Goal: Task Accomplishment & Management: Use online tool/utility

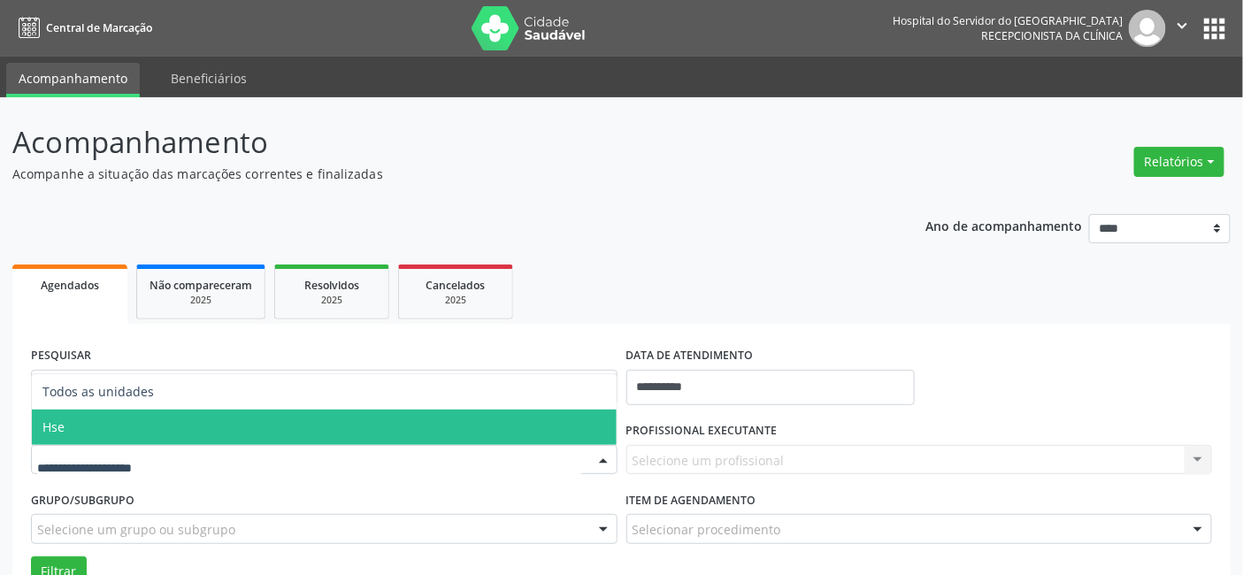
click at [134, 436] on span "Hse" at bounding box center [324, 427] width 585 height 35
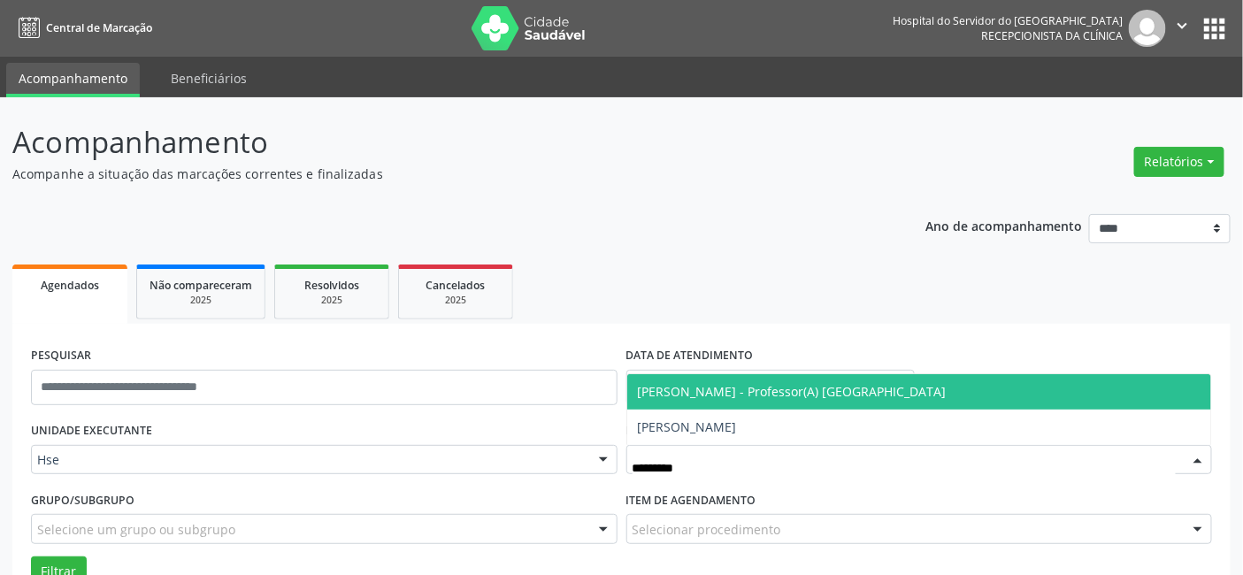
type input "**********"
click at [766, 399] on span "[PERSON_NAME] - Professor(A) [GEOGRAPHIC_DATA]" at bounding box center [919, 391] width 585 height 35
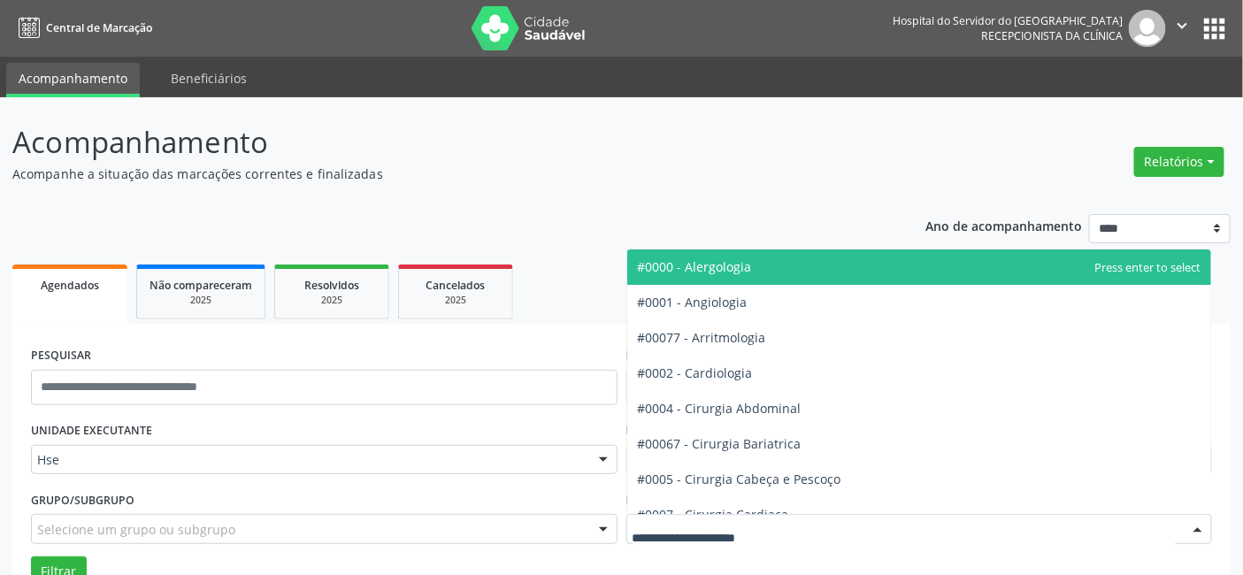
click at [711, 518] on div at bounding box center [920, 529] width 587 height 30
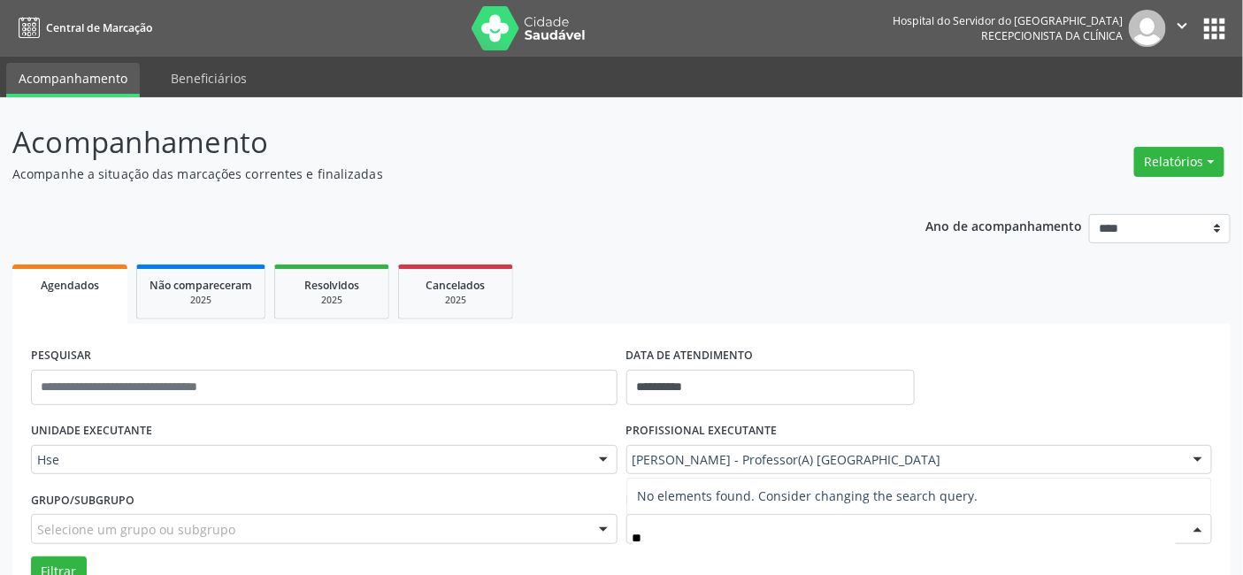
type input "*"
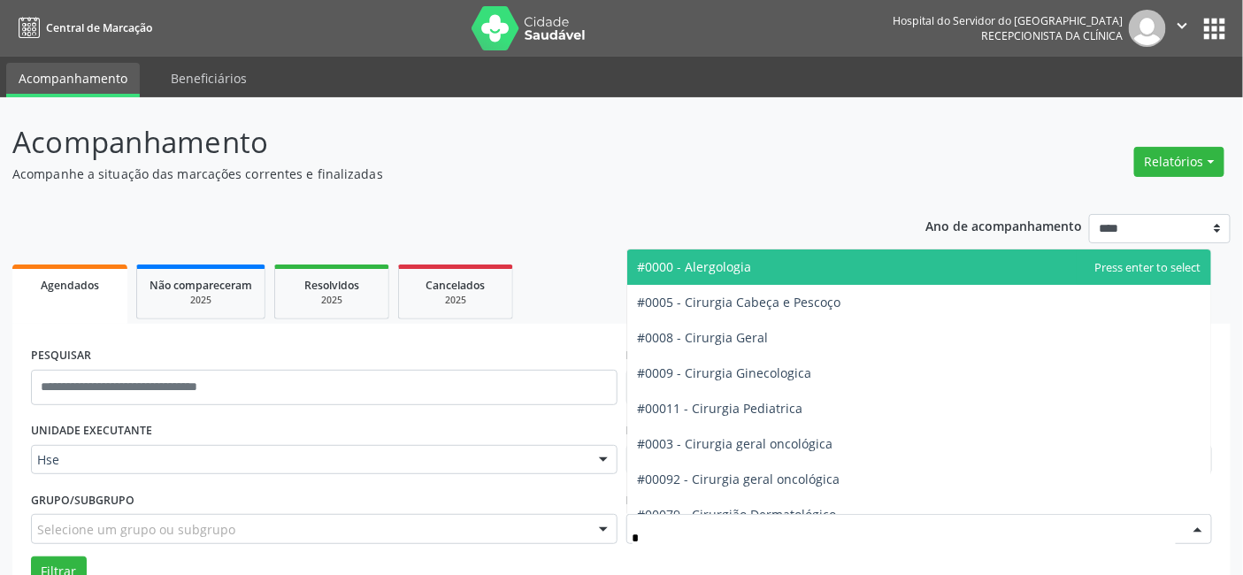
type input "**"
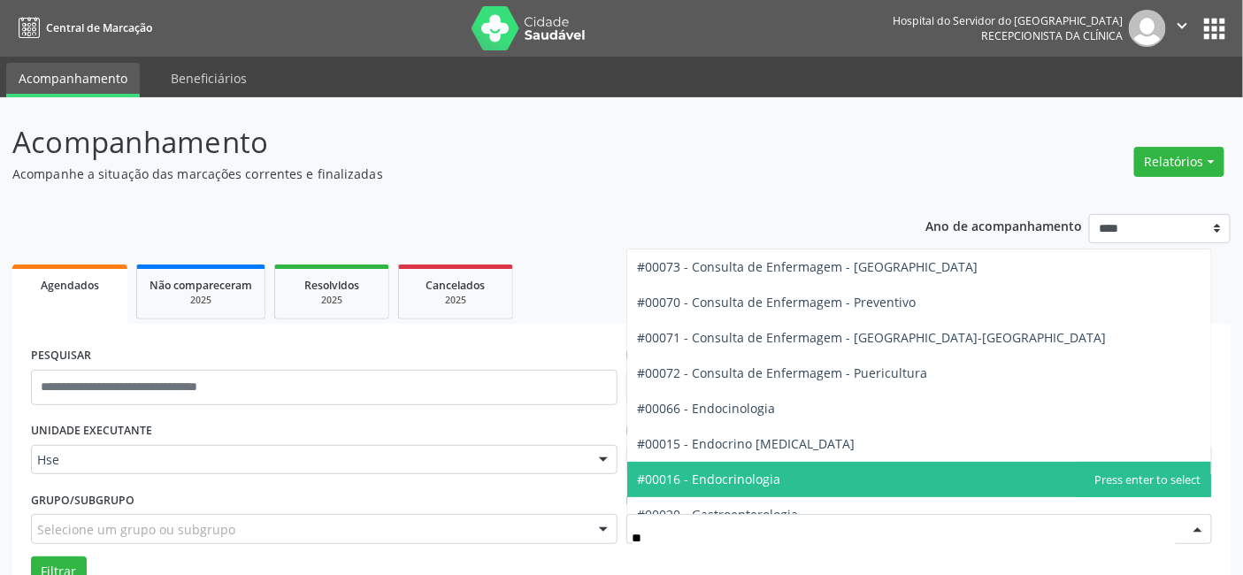
click at [765, 484] on span "#00016 - Endocrinologia" at bounding box center [709, 479] width 143 height 17
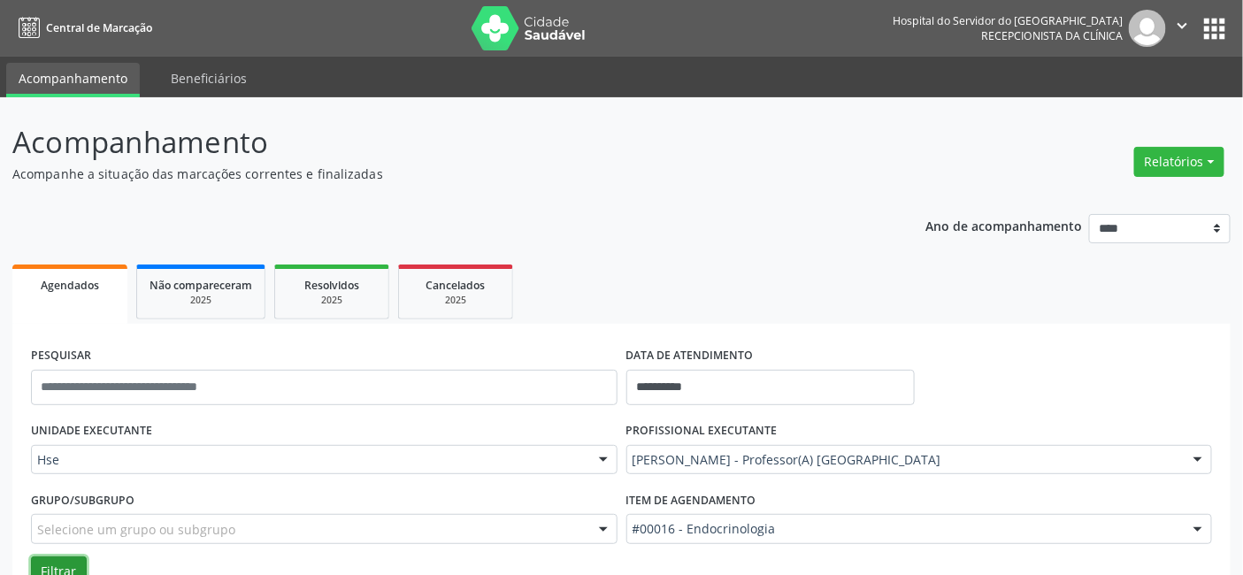
click at [64, 563] on button "Filtrar" at bounding box center [59, 572] width 56 height 30
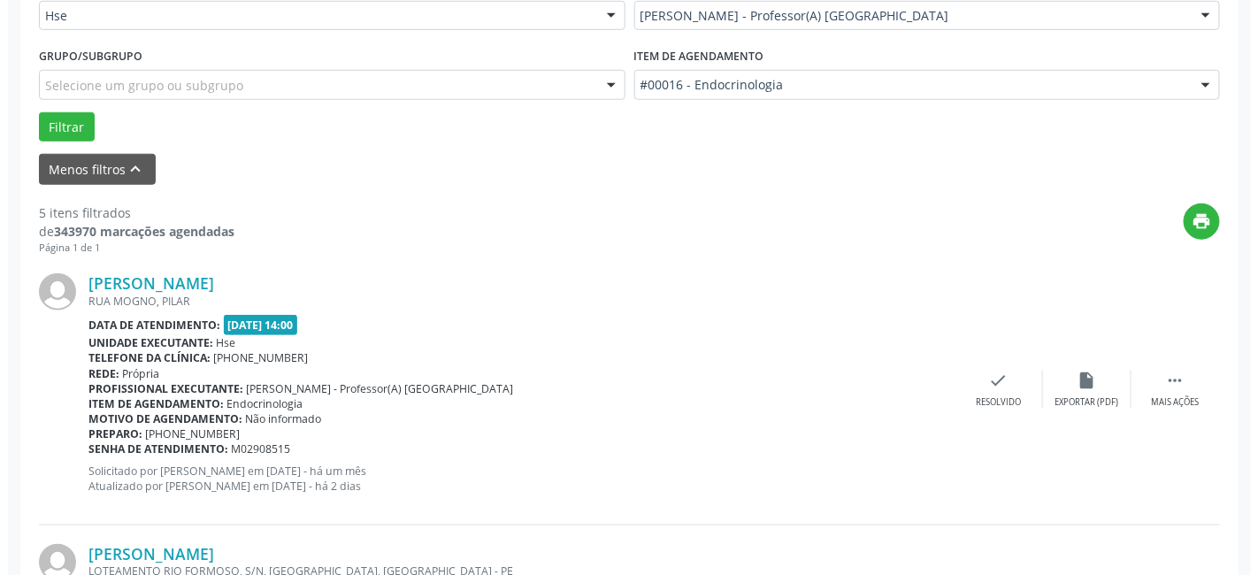
scroll to position [491, 0]
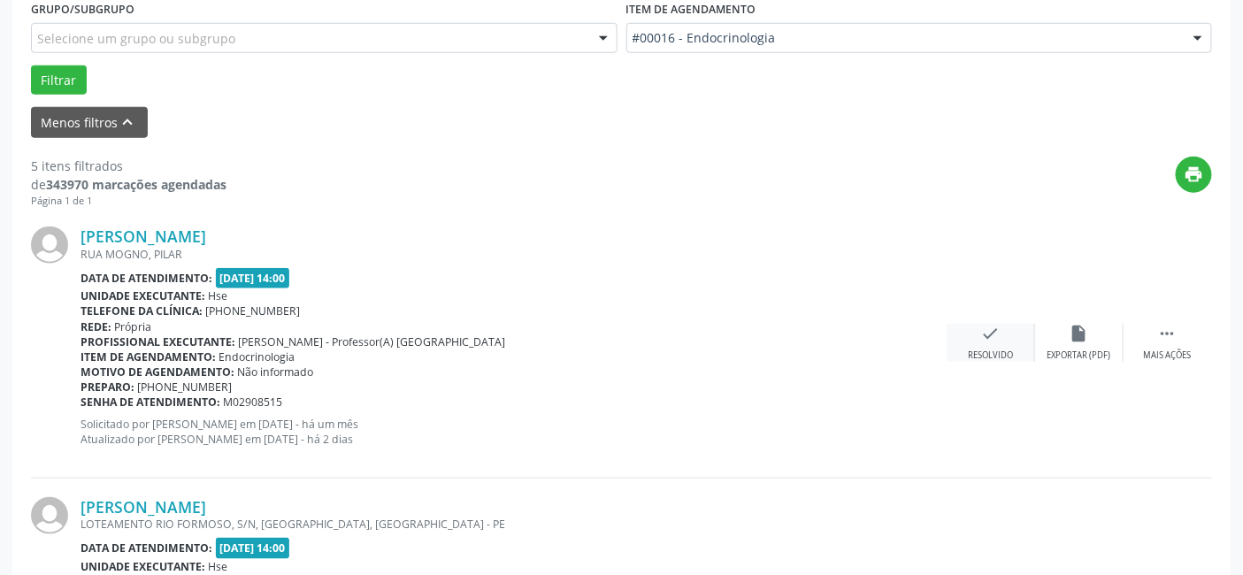
click at [997, 327] on icon "check" at bounding box center [990, 333] width 19 height 19
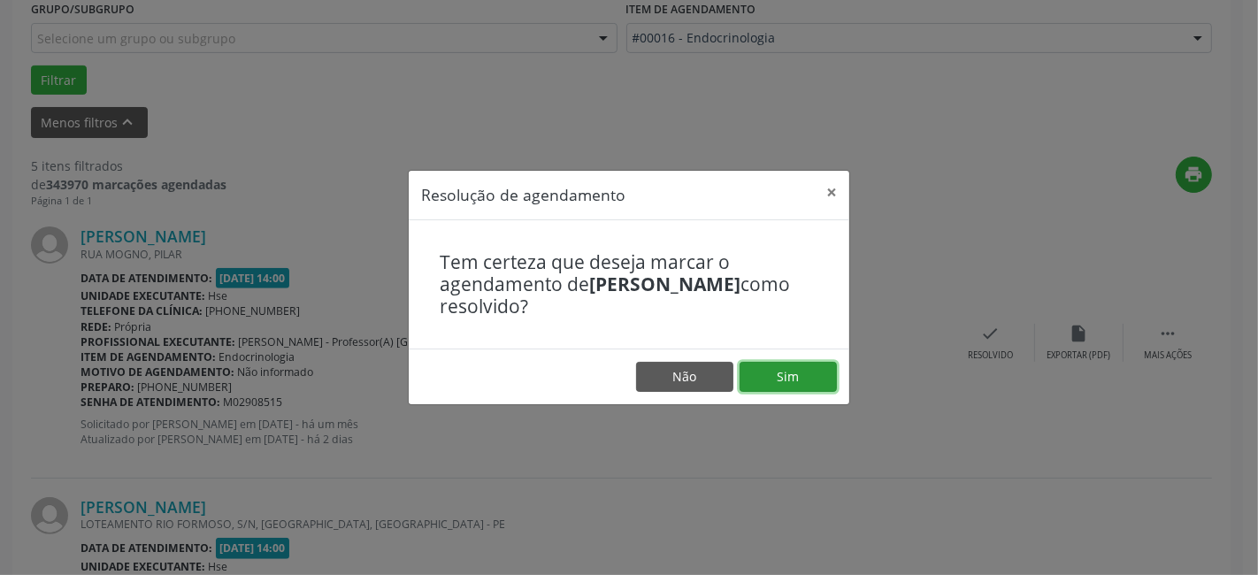
click at [777, 370] on button "Sim" at bounding box center [788, 377] width 97 height 30
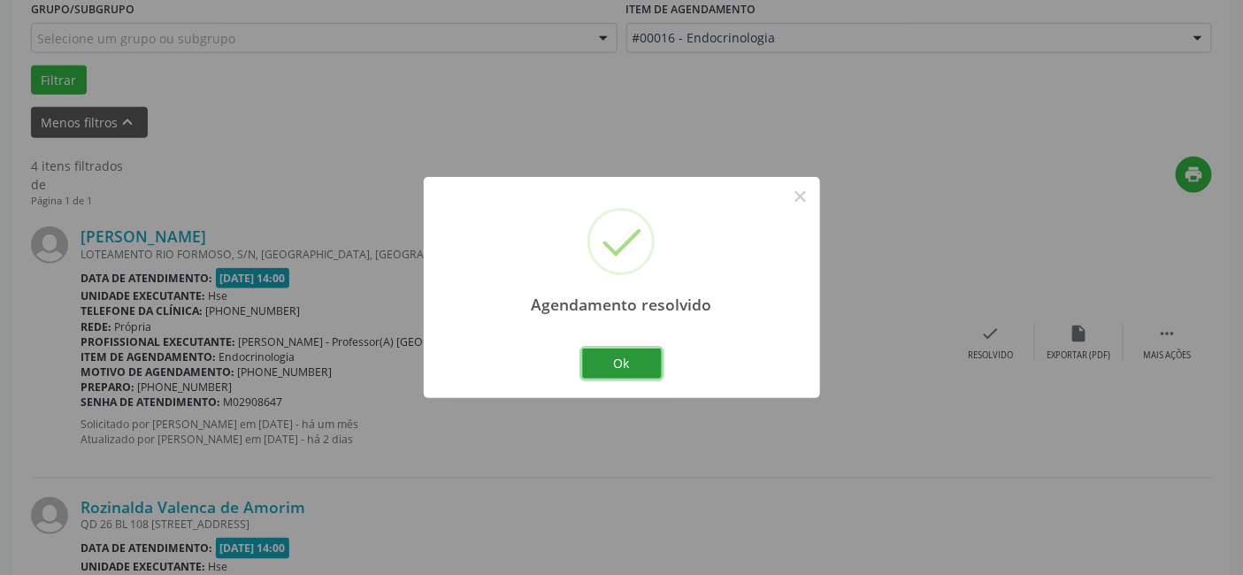
click at [629, 361] on button "Ok" at bounding box center [622, 364] width 80 height 30
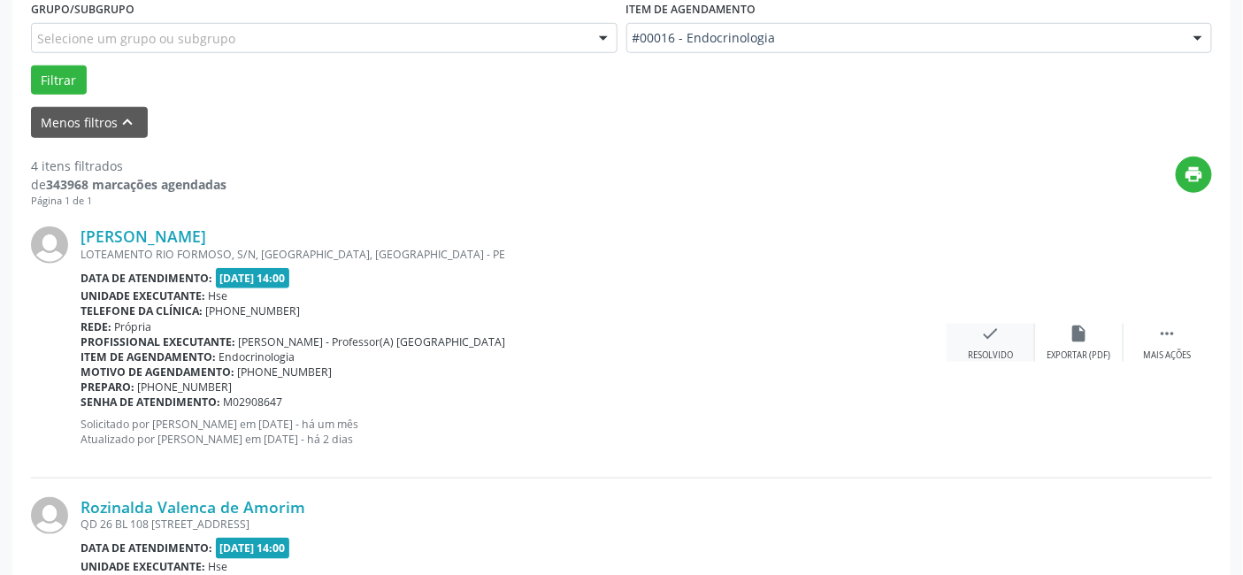
click at [1011, 350] on div "Resolvido" at bounding box center [990, 356] width 45 height 12
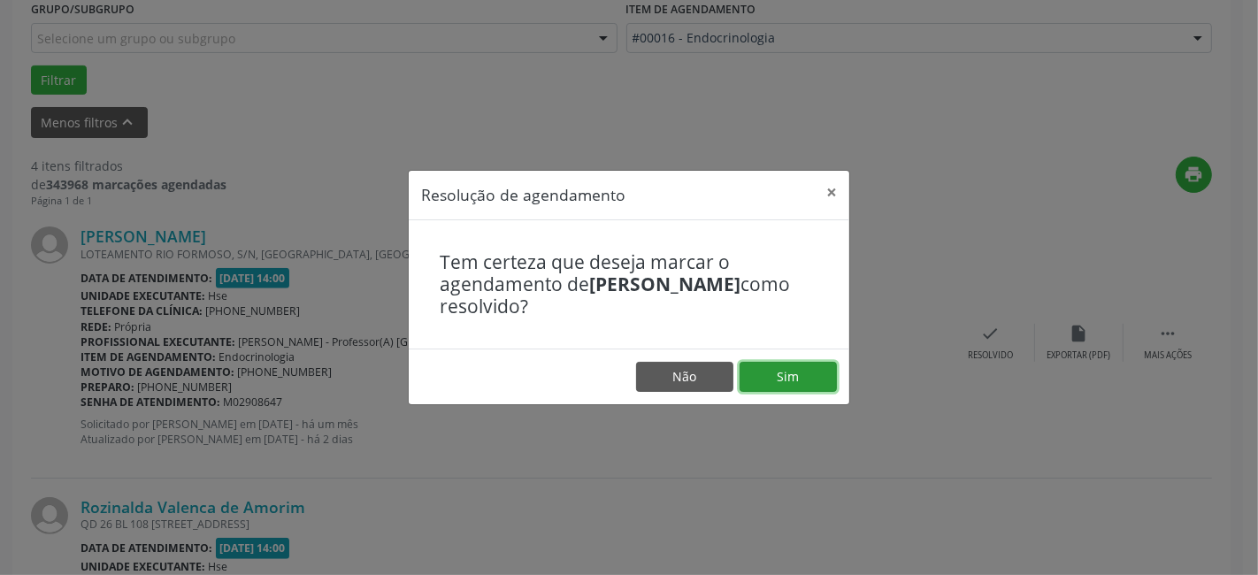
click at [770, 369] on button "Sim" at bounding box center [788, 377] width 97 height 30
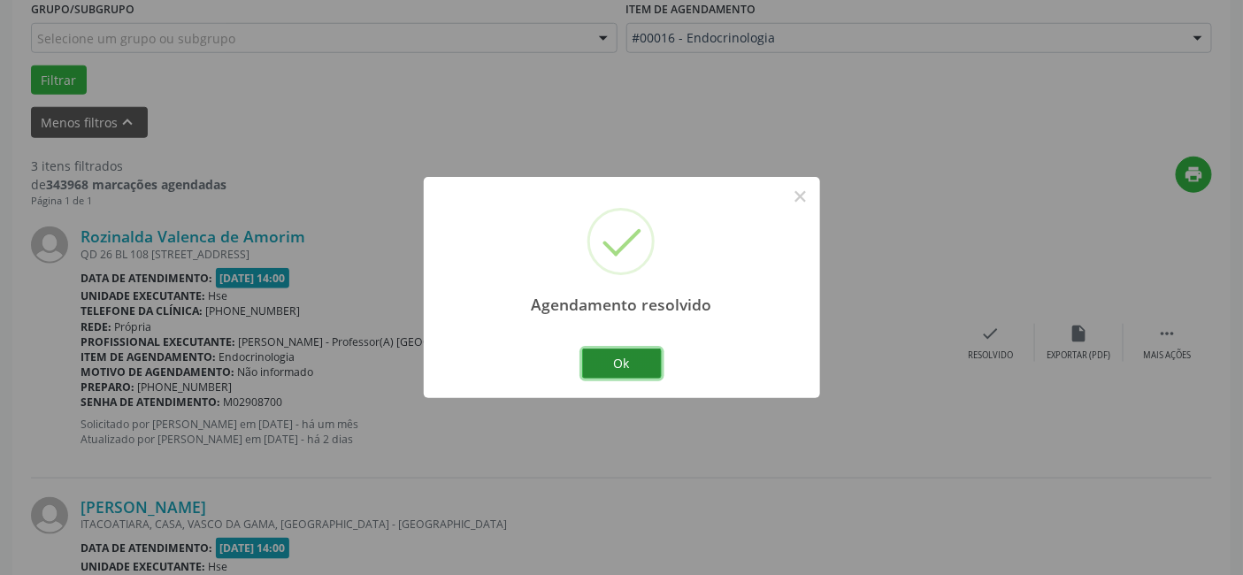
click at [625, 355] on button "Ok" at bounding box center [622, 364] width 80 height 30
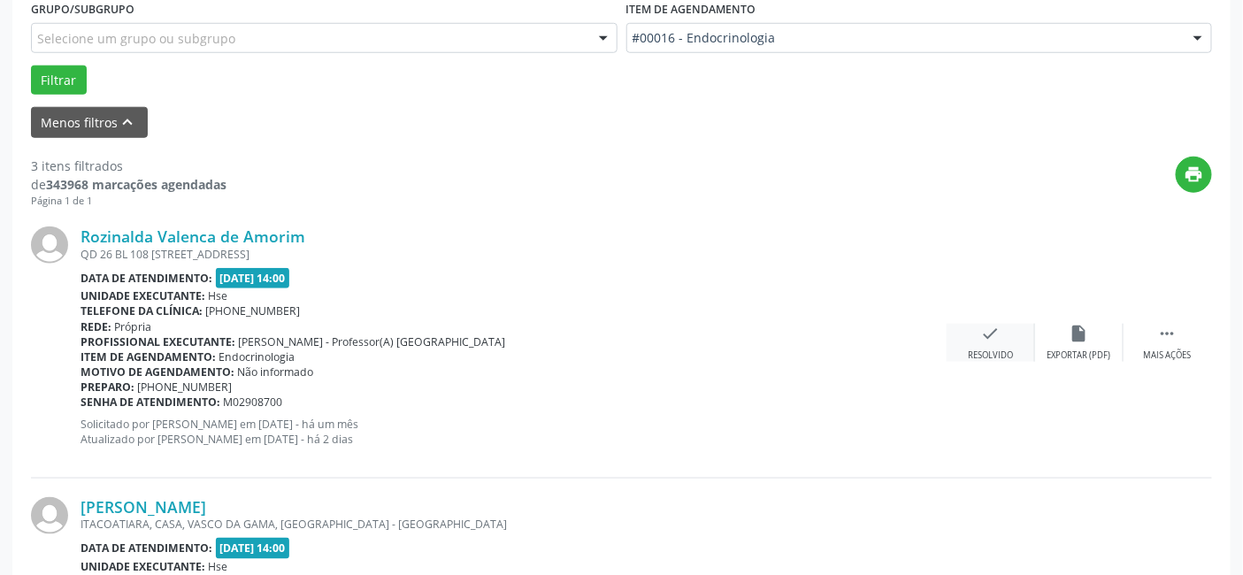
click at [1006, 343] on div "check Resolvido" at bounding box center [991, 343] width 88 height 38
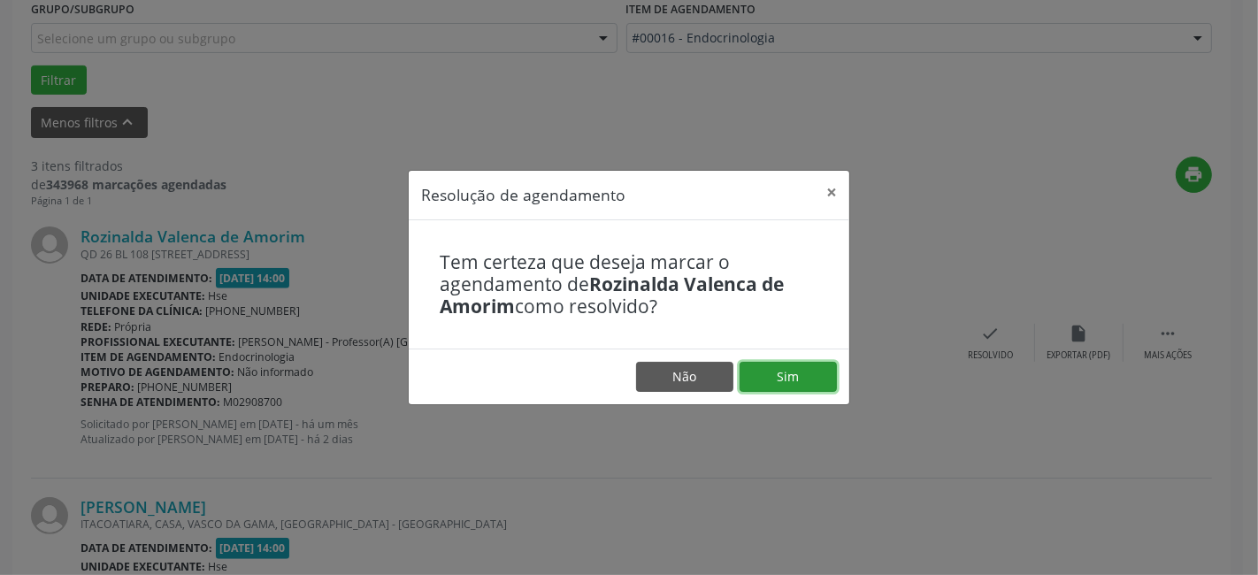
click at [807, 365] on button "Sim" at bounding box center [788, 377] width 97 height 30
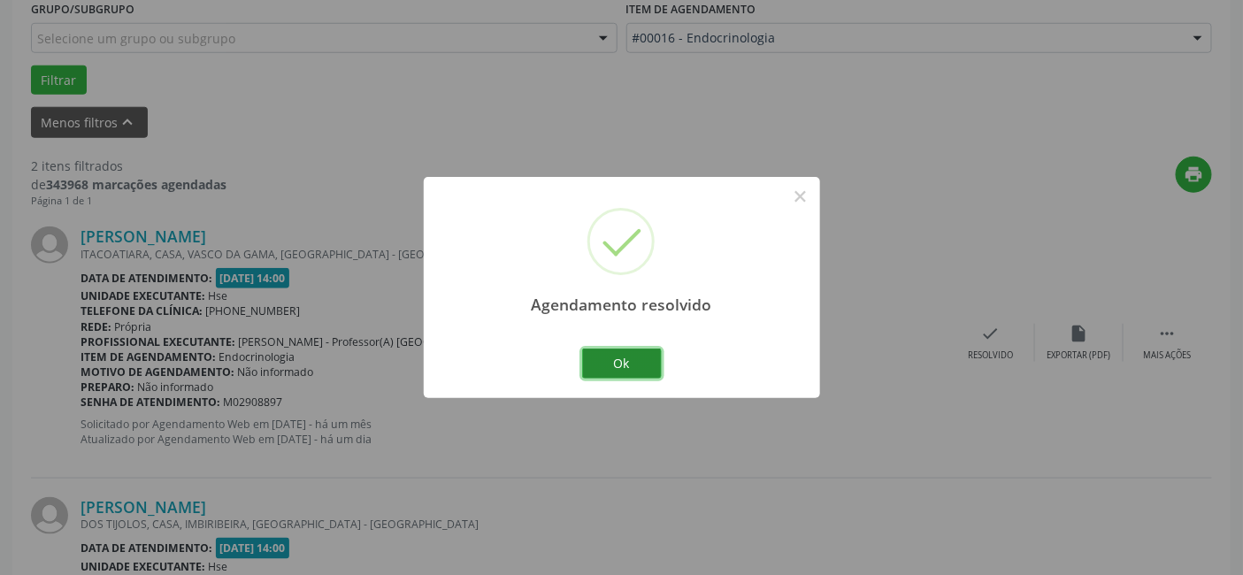
click at [627, 363] on button "Ok" at bounding box center [622, 364] width 80 height 30
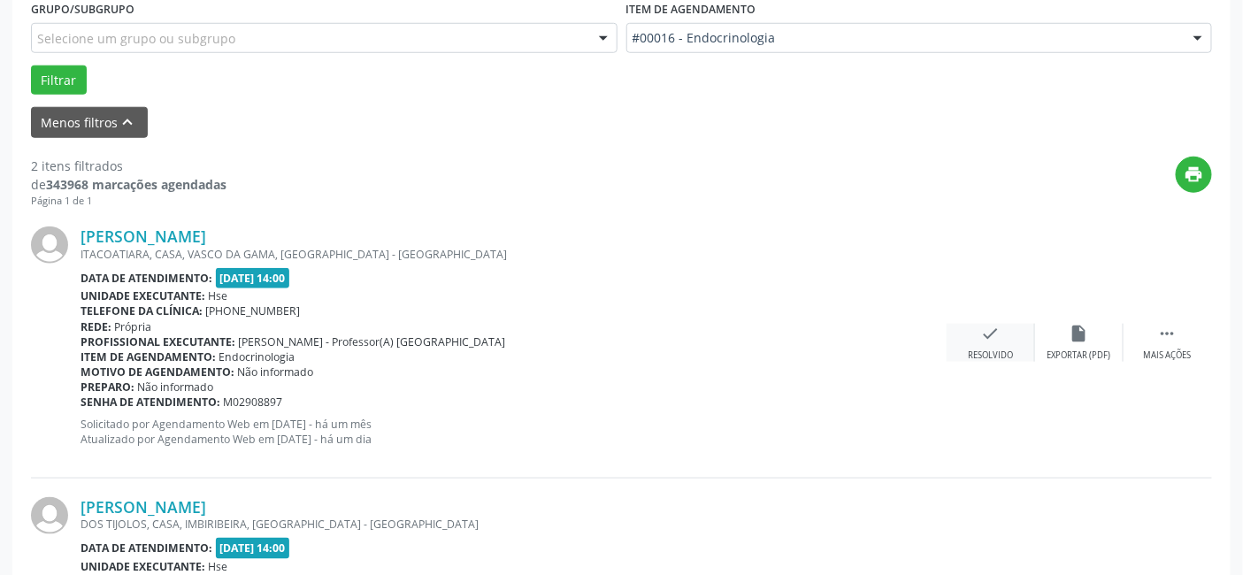
click at [997, 355] on div "Resolvido" at bounding box center [990, 356] width 45 height 12
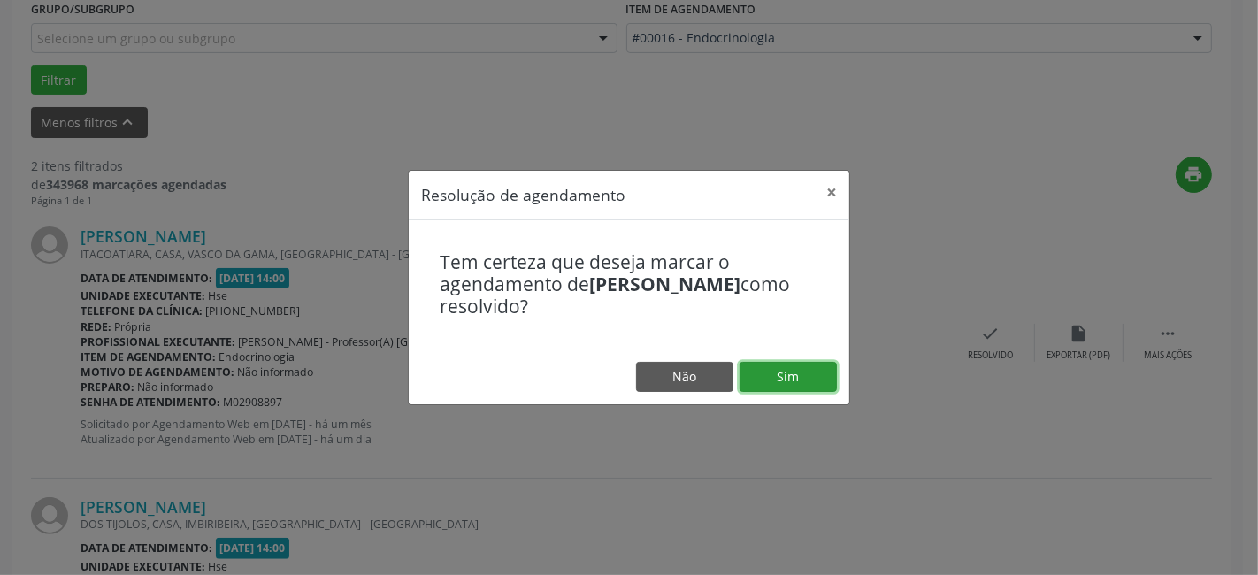
click at [780, 363] on button "Sim" at bounding box center [788, 377] width 97 height 30
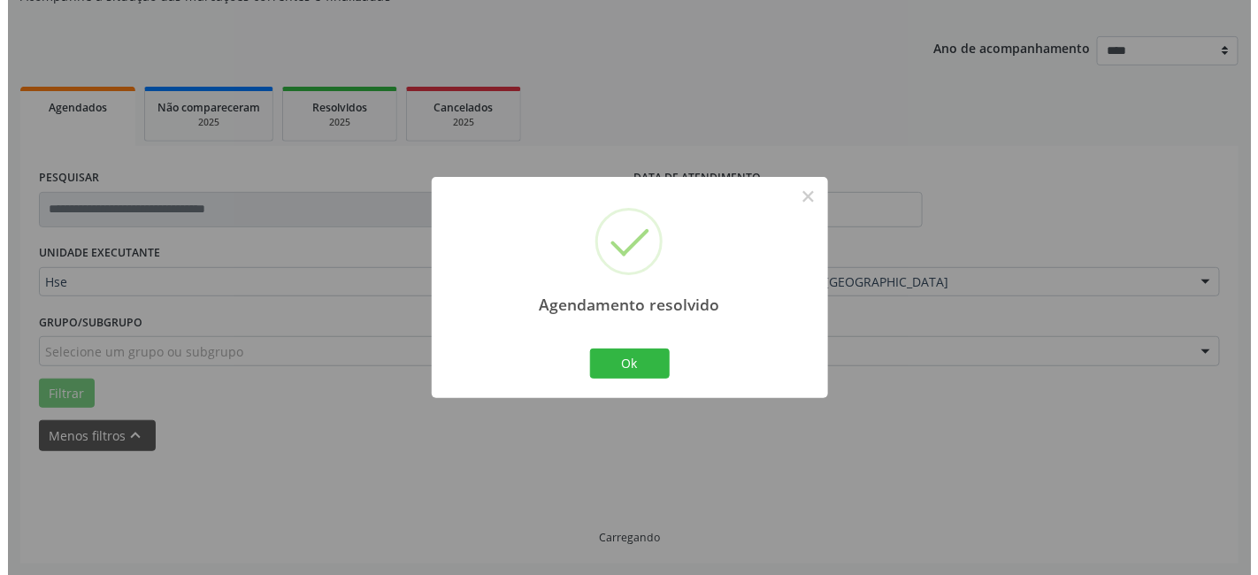
scroll to position [423, 0]
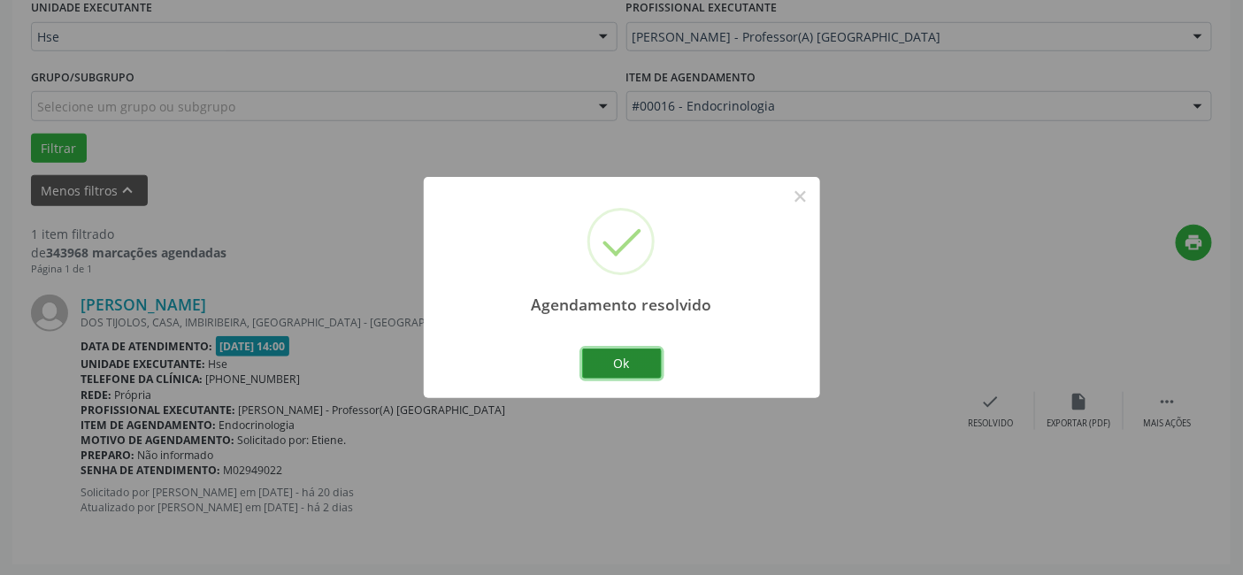
click at [625, 351] on button "Ok" at bounding box center [622, 364] width 80 height 30
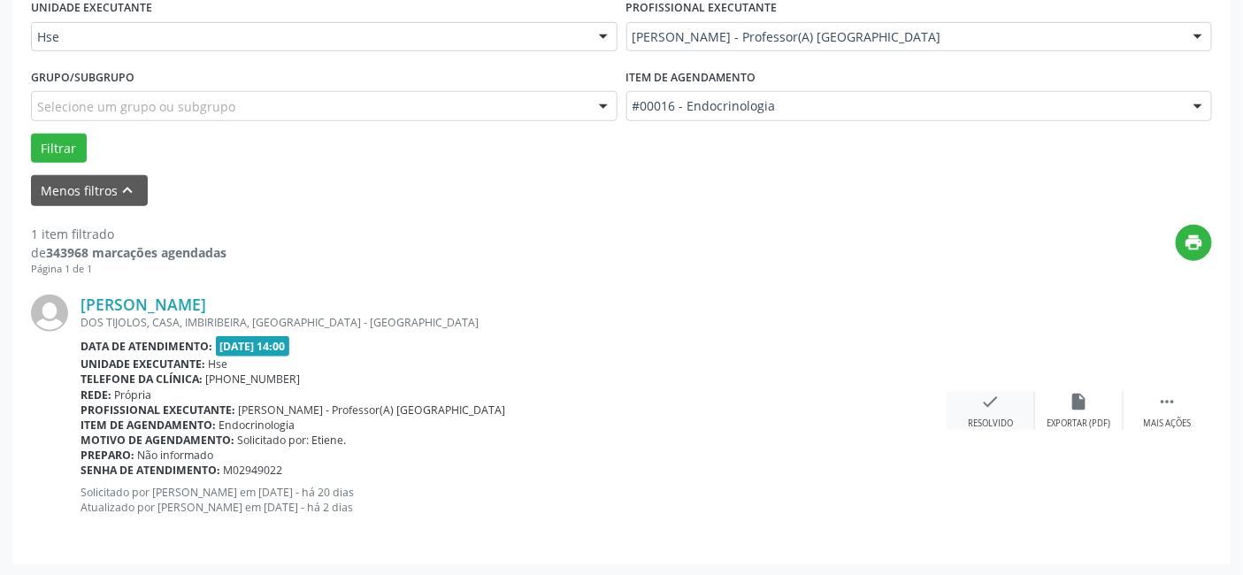
click at [1001, 402] on div "check Resolvido" at bounding box center [991, 411] width 88 height 38
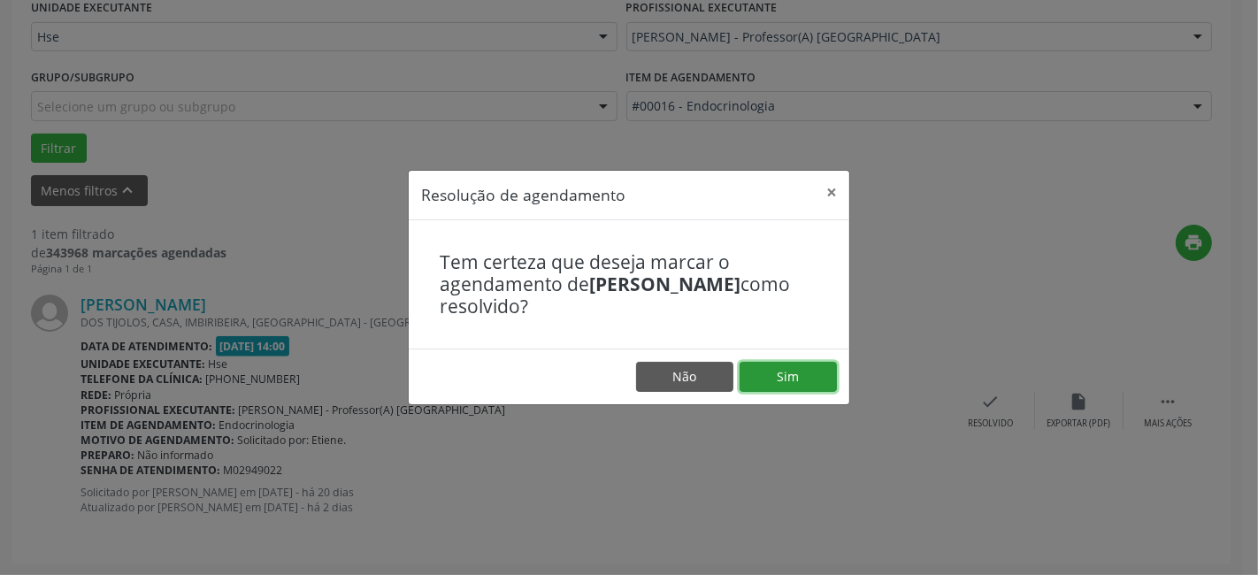
click at [800, 373] on button "Sim" at bounding box center [788, 377] width 97 height 30
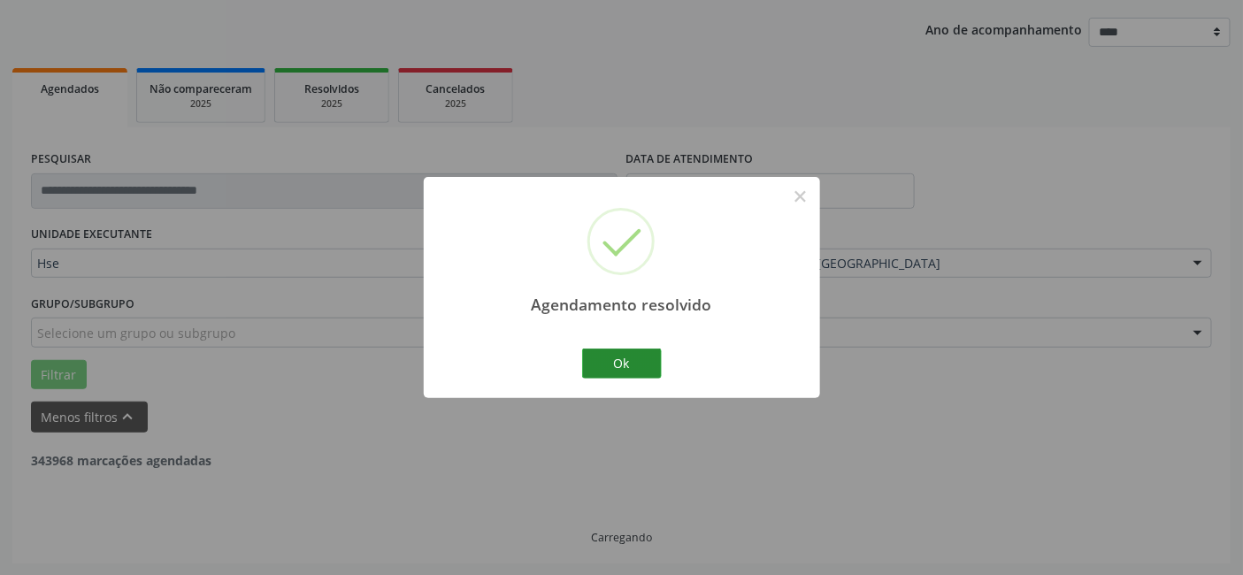
scroll to position [139, 0]
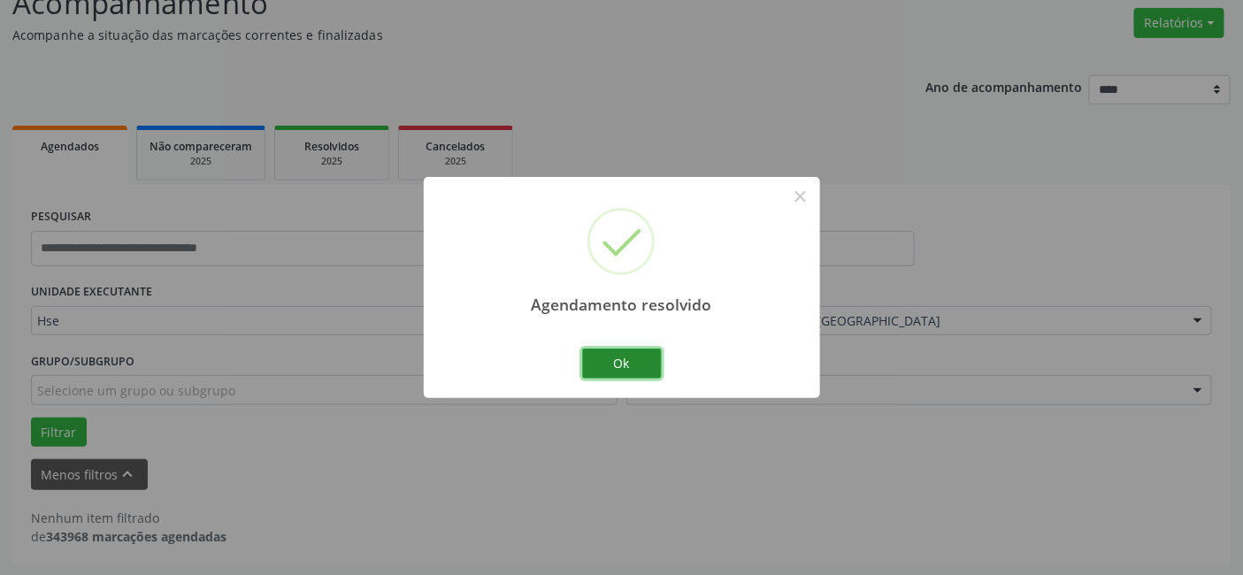
click at [623, 361] on button "Ok" at bounding box center [622, 364] width 80 height 30
